Goal: Check status: Check status

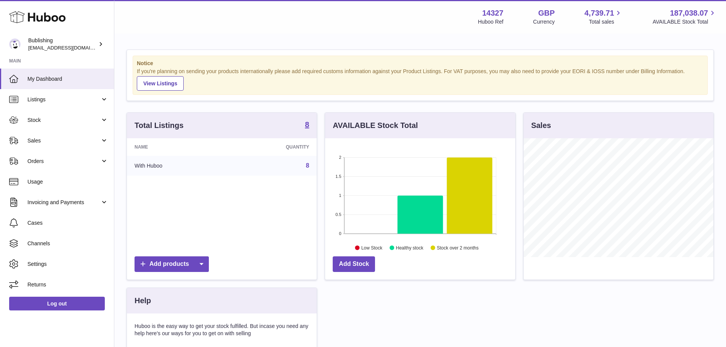
scroll to position [119, 190]
click at [64, 184] on span "Usage" at bounding box center [67, 181] width 81 height 7
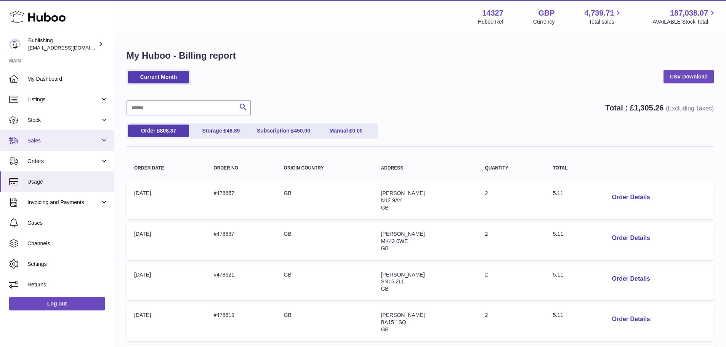
click at [55, 141] on span "Sales" at bounding box center [63, 140] width 73 height 7
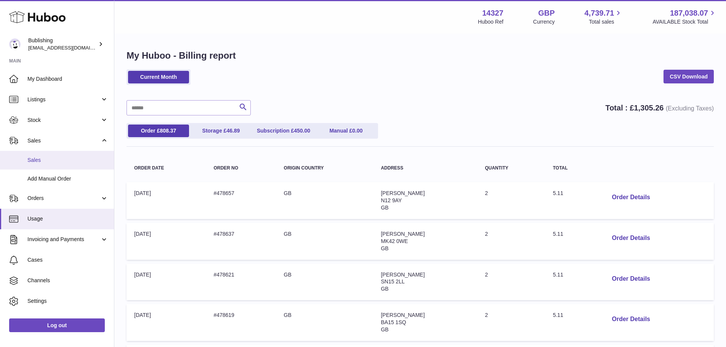
click at [56, 159] on span "Sales" at bounding box center [67, 160] width 81 height 7
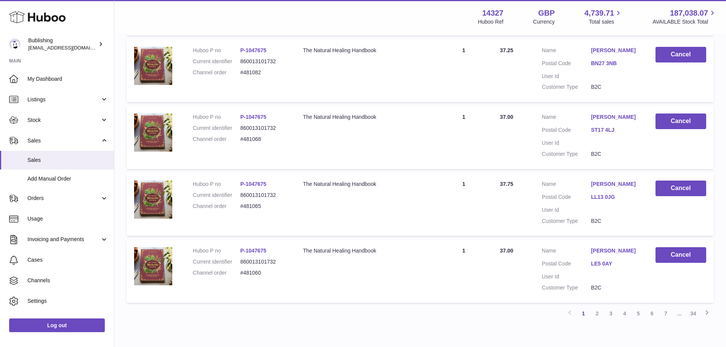
scroll to position [593, 0]
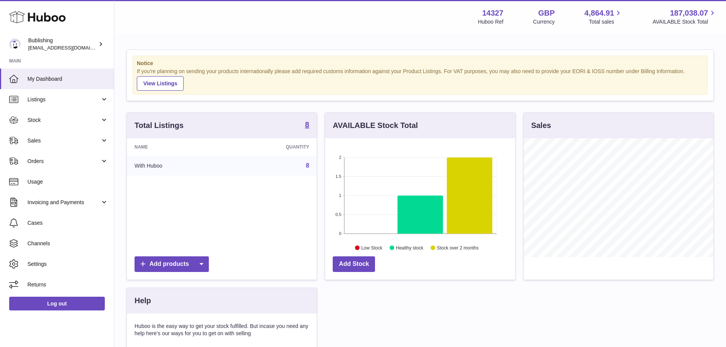
scroll to position [119, 190]
